Goal: Find specific page/section: Find specific page/section

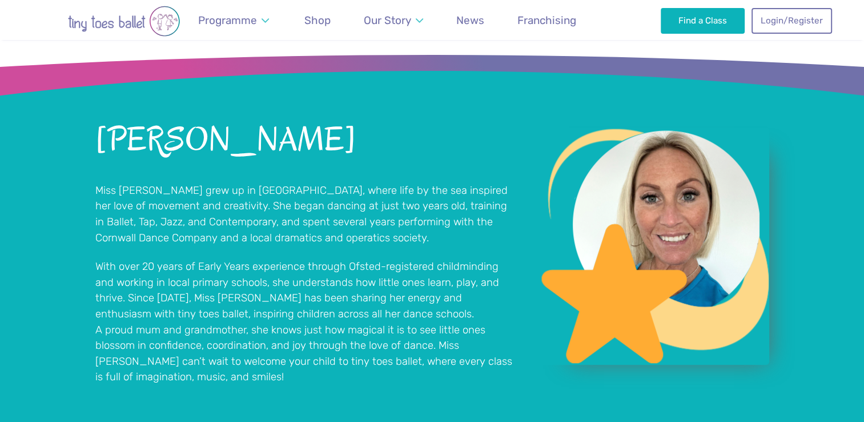
scroll to position [913, 0]
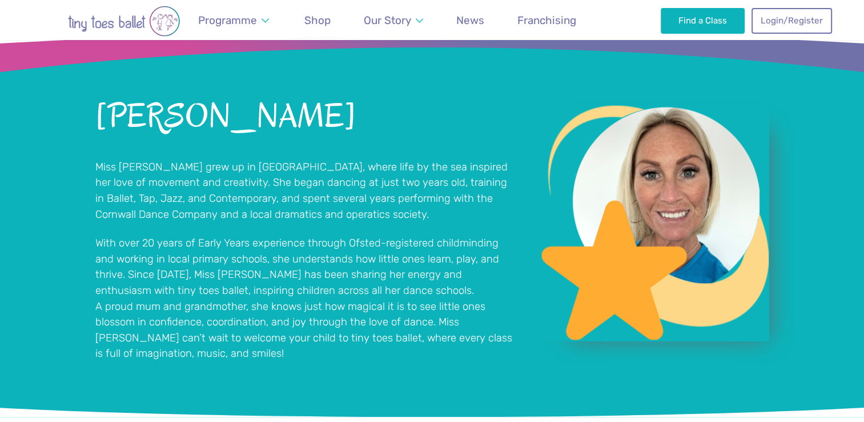
click at [713, 152] on img "View full-size image" at bounding box center [655, 222] width 229 height 237
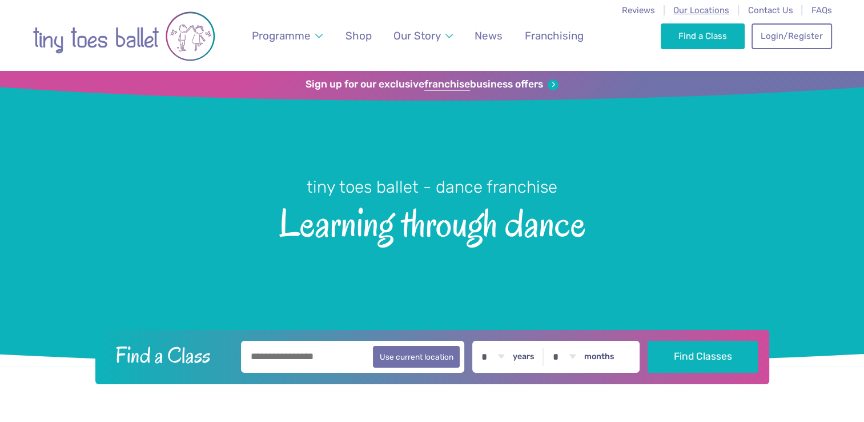
click at [730, 9] on span "Our Locations" at bounding box center [702, 10] width 56 height 10
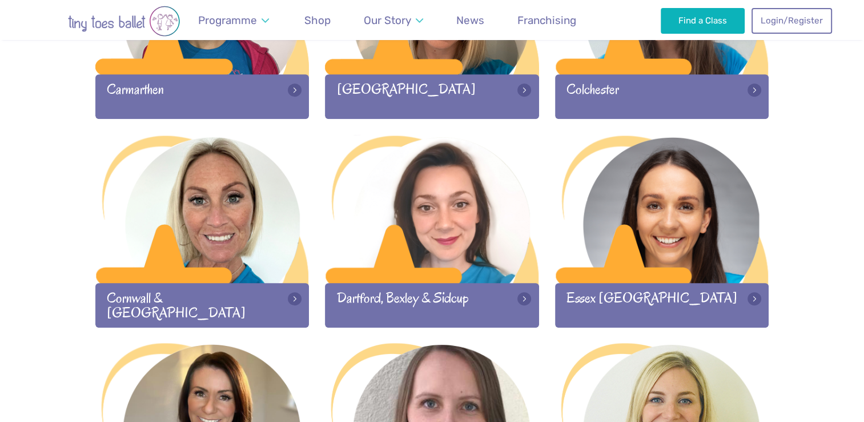
scroll to position [698, 0]
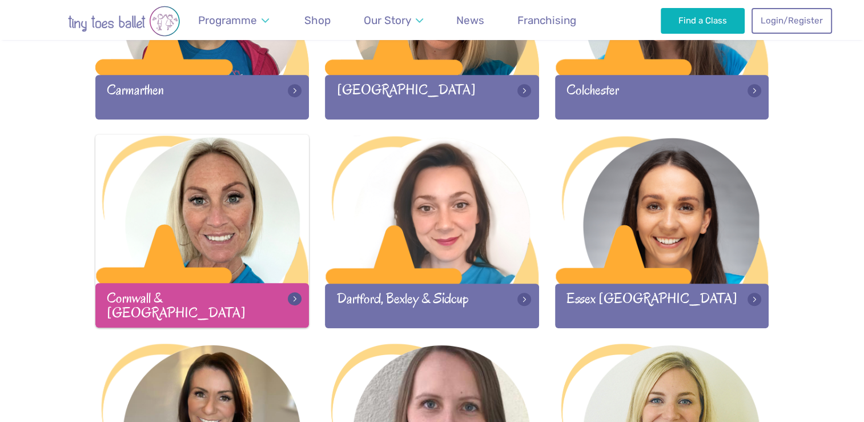
click at [251, 233] on div at bounding box center [202, 209] width 214 height 151
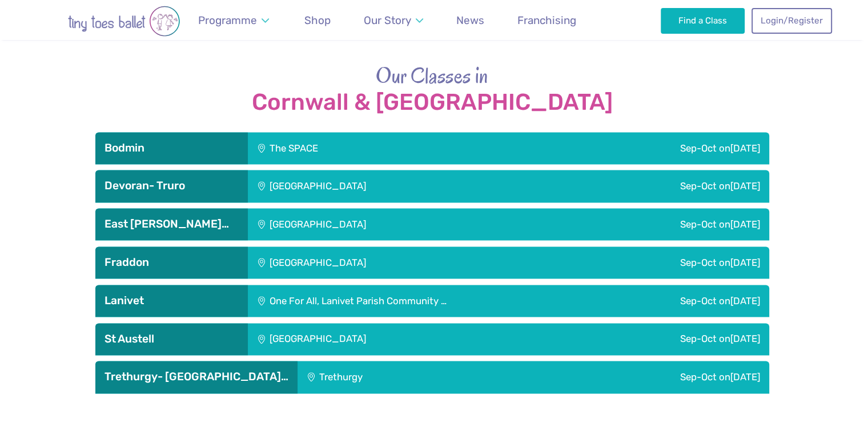
scroll to position [1558, 0]
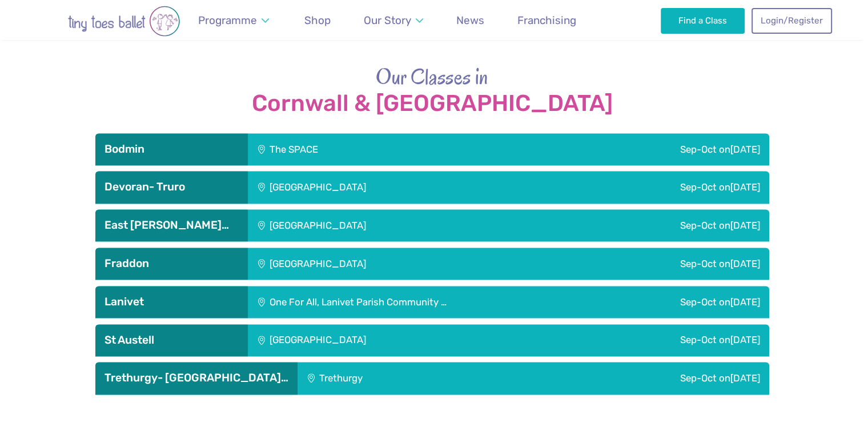
click at [306, 133] on div "The SPACE" at bounding box center [365, 149] width 234 height 32
